Goal: Understand process/instructions

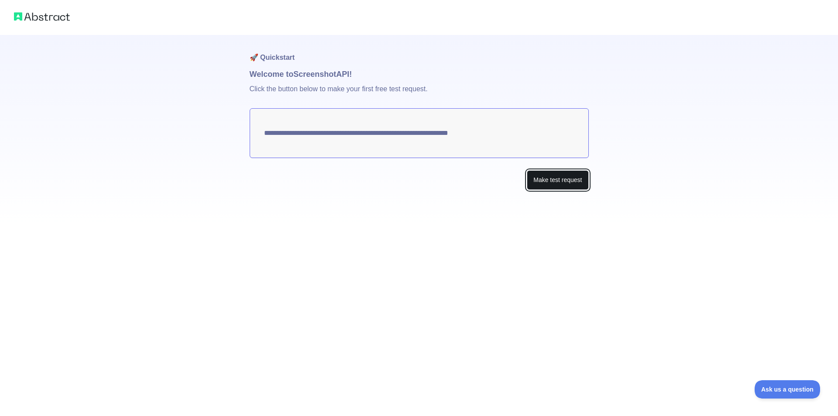
click at [551, 177] on button "Make test request" at bounding box center [558, 180] width 62 height 20
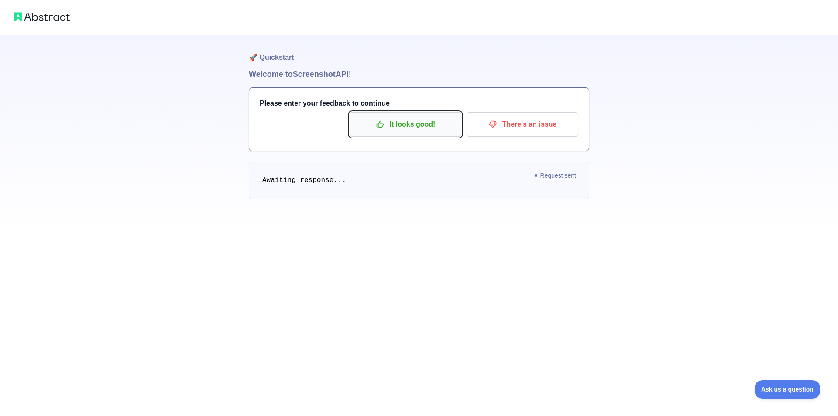
click at [401, 123] on p "It looks good!" at bounding box center [405, 124] width 99 height 15
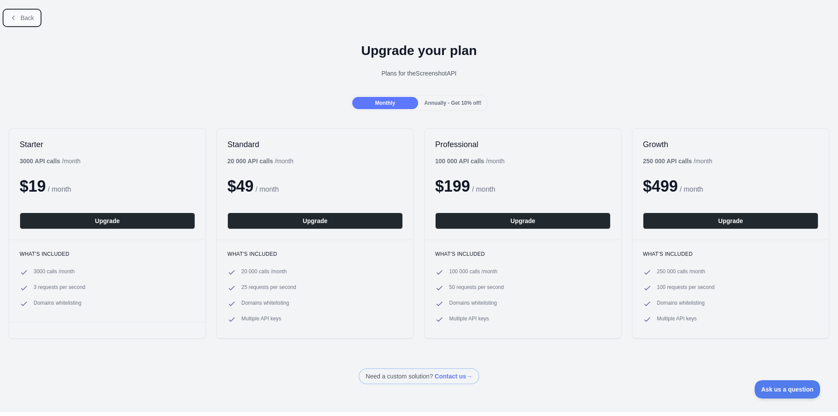
click at [32, 16] on span "Back" at bounding box center [28, 17] width 14 height 7
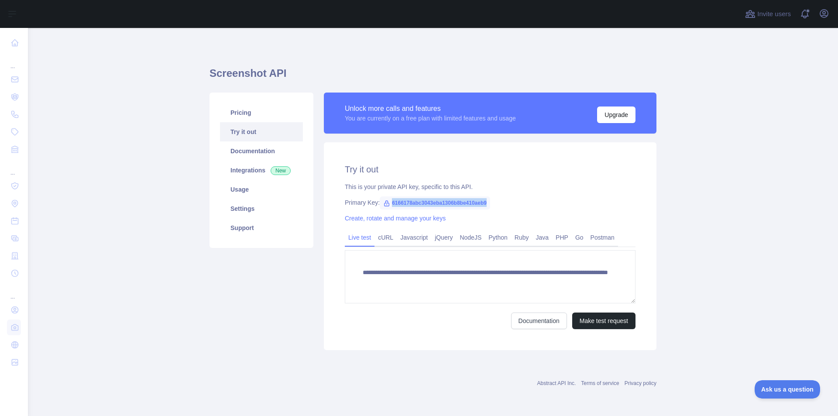
drag, startPoint x: 390, startPoint y: 201, endPoint x: 492, endPoint y: 200, distance: 101.7
click at [492, 200] on div "Primary Key: 6166178abc3043eba1306b8be410aeb9" at bounding box center [490, 202] width 291 height 9
copy span "6166178abc3043eba1306b8be410aeb9"
click at [385, 235] on link "cURL" at bounding box center [385, 237] width 22 height 14
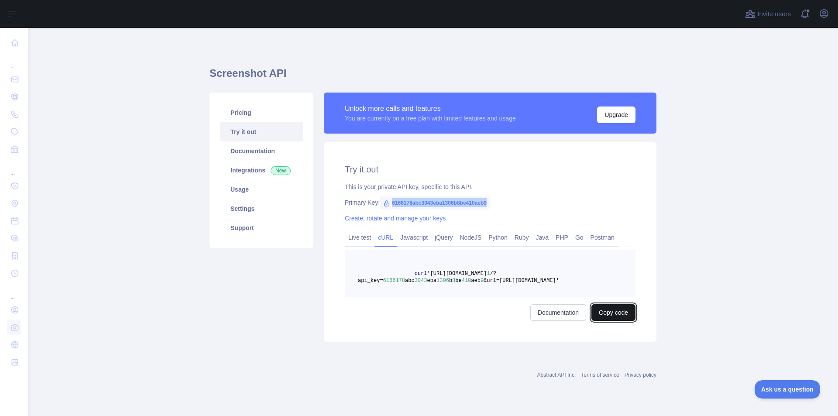
click at [613, 315] on button "Copy code" at bounding box center [613, 312] width 44 height 17
click at [416, 239] on link "Javascript" at bounding box center [414, 237] width 34 height 14
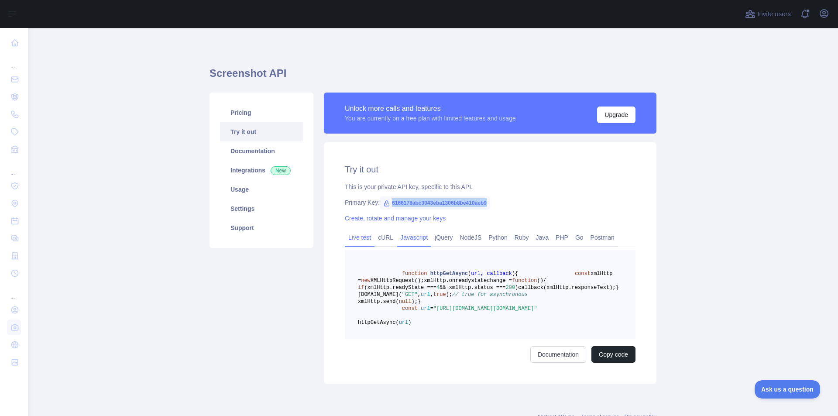
click at [354, 236] on link "Live test" at bounding box center [360, 237] width 30 height 14
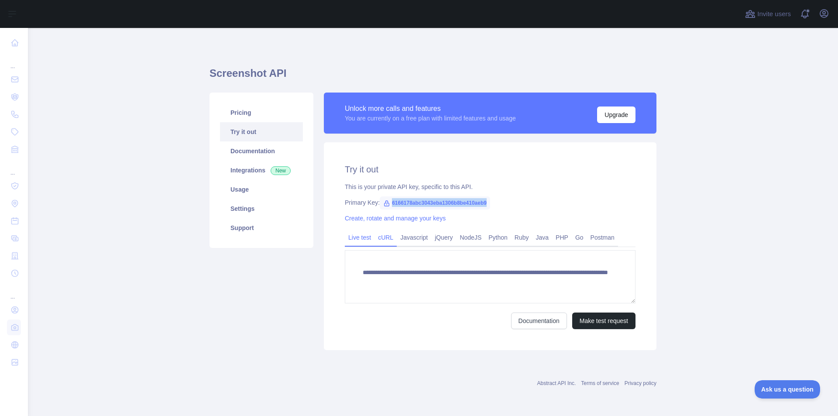
click at [382, 237] on link "cURL" at bounding box center [385, 237] width 22 height 14
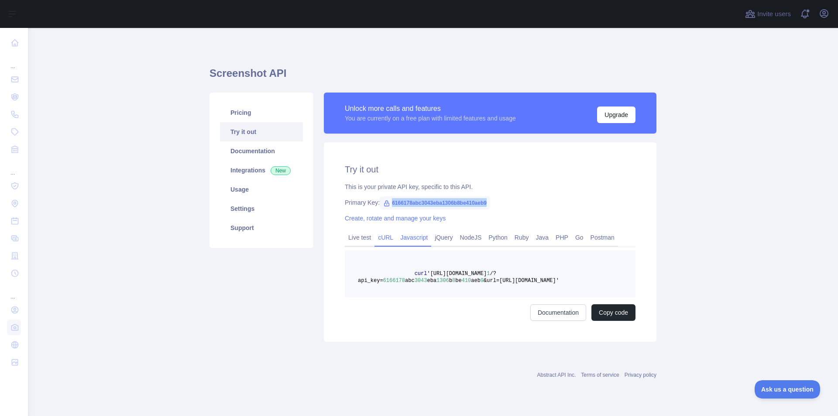
click at [415, 237] on link "Javascript" at bounding box center [414, 237] width 34 height 14
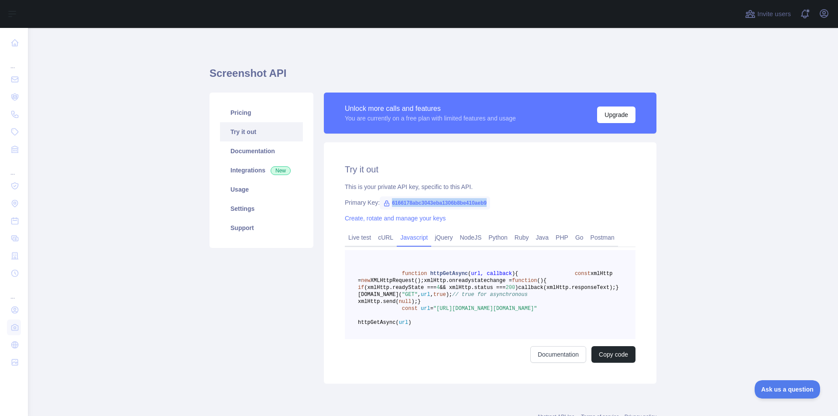
click at [397, 236] on link "Javascript" at bounding box center [414, 237] width 34 height 14
click at [386, 236] on link "cURL" at bounding box center [385, 237] width 22 height 14
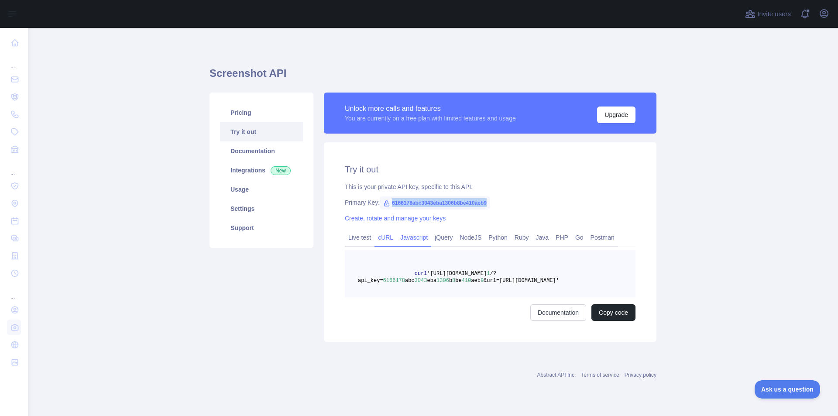
click at [402, 240] on link "Javascript" at bounding box center [414, 237] width 34 height 14
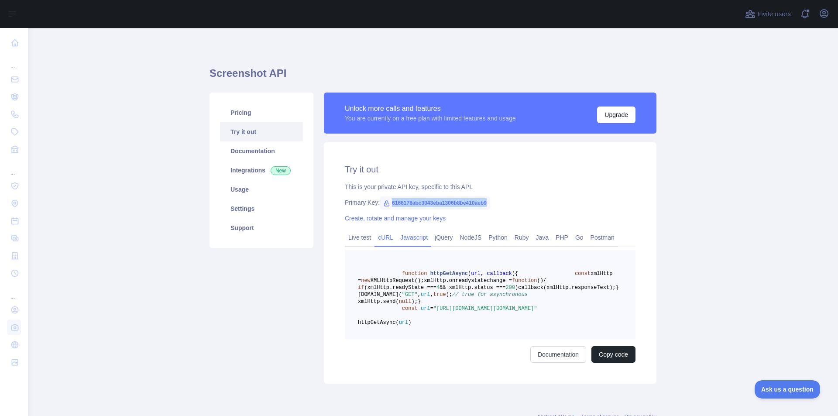
click at [382, 240] on link "cURL" at bounding box center [385, 237] width 22 height 14
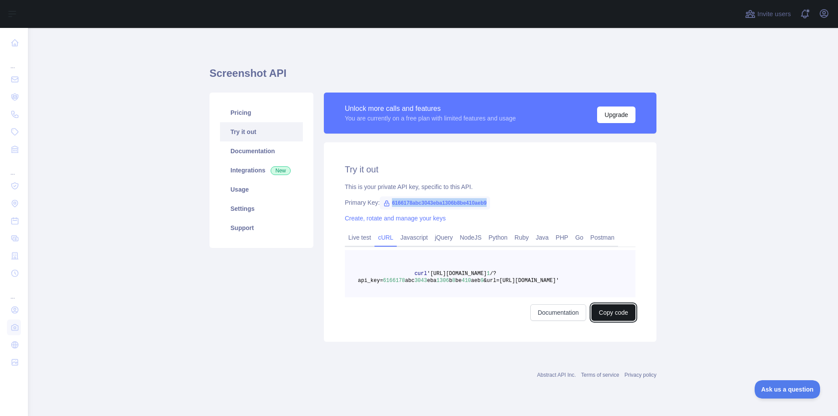
click at [616, 313] on button "Copy code" at bounding box center [613, 312] width 44 height 17
